Goal: Transaction & Acquisition: Purchase product/service

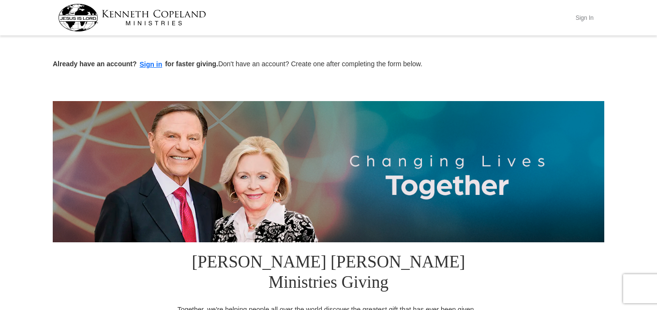
click at [585, 18] on button "Sign In" at bounding box center [584, 17] width 29 height 15
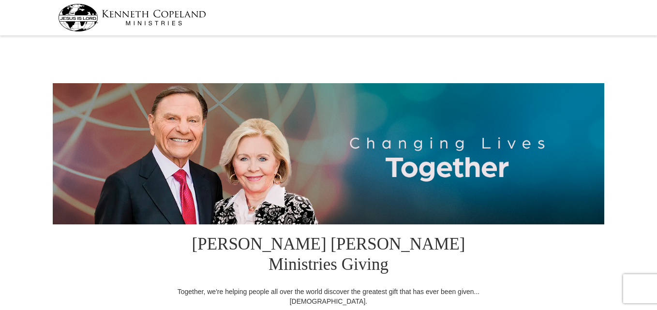
select select "SC"
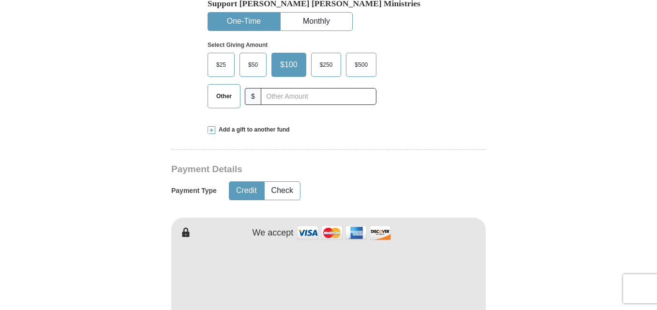
scroll to position [290, 0]
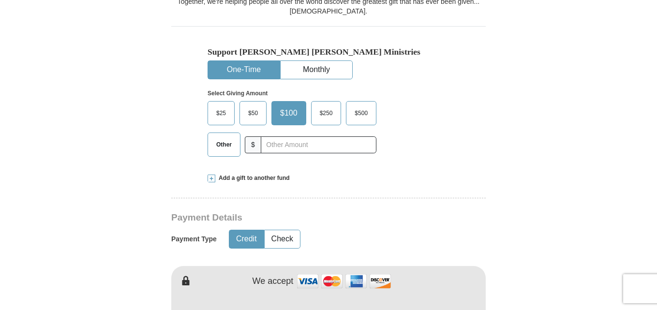
click at [229, 137] on span "Other" at bounding box center [223, 144] width 25 height 15
click at [0, 0] on input "Other" at bounding box center [0, 0] width 0 height 0
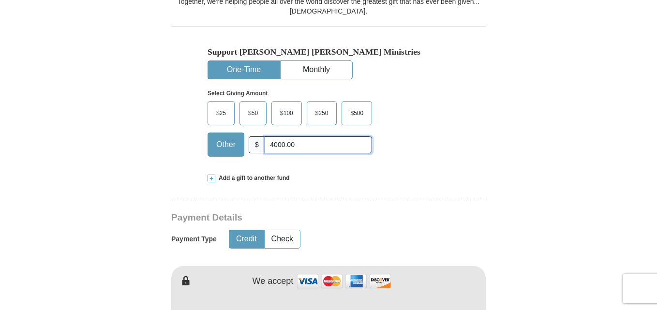
type input "4000.00"
click at [280, 230] on button "Check" at bounding box center [282, 239] width 35 height 18
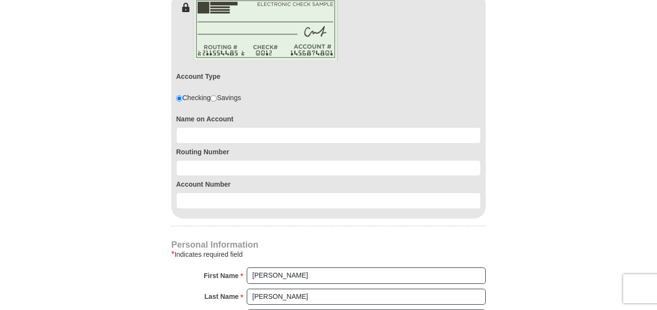
scroll to position [580, 0]
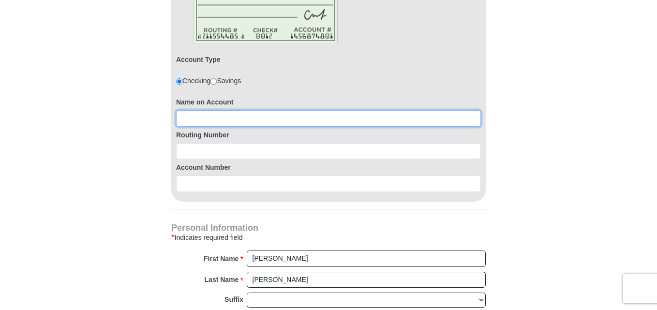
click at [187, 110] on input at bounding box center [328, 118] width 305 height 16
type input "[PERSON_NAME] or [PERSON_NAME]"
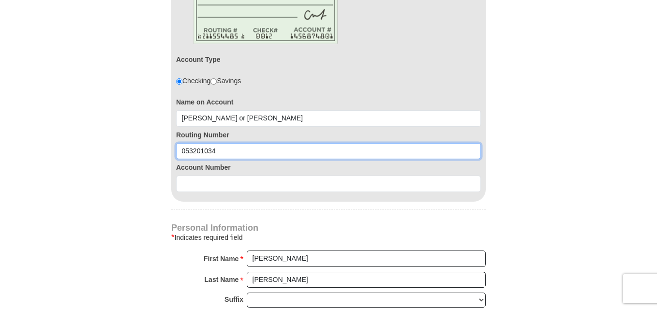
type input "053201034"
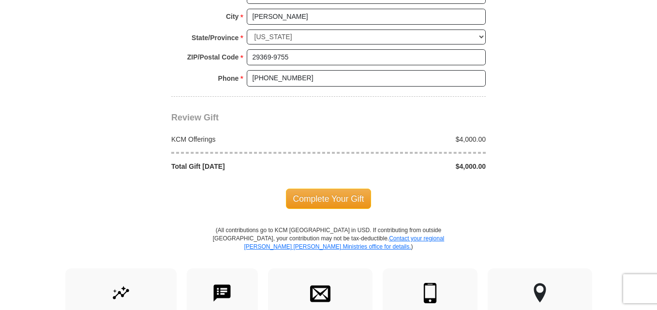
scroll to position [967, 0]
type input "95436549"
click at [323, 188] on span "Complete Your Gift" at bounding box center [329, 198] width 86 height 20
